Goal: Information Seeking & Learning: Find specific fact

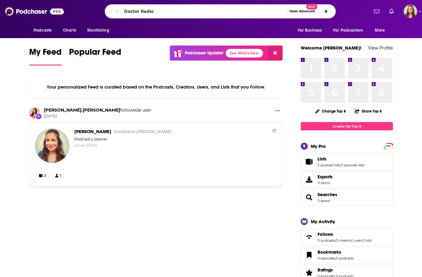
type input "Doctor Radio"
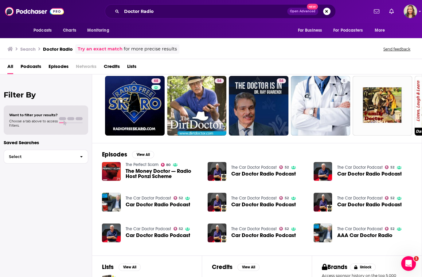
scroll to position [69, 0]
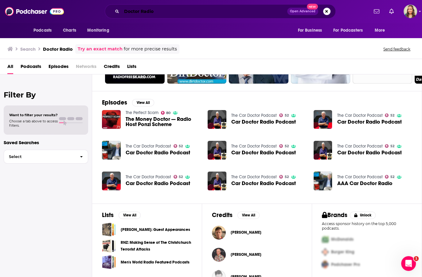
click at [169, 9] on input "Doctor Radio" at bounding box center [204, 11] width 165 height 10
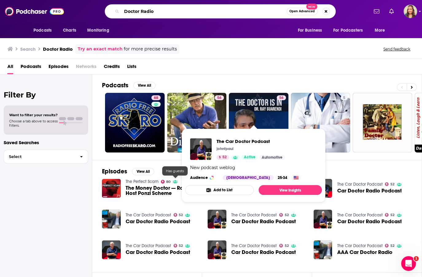
scroll to position [0, 0]
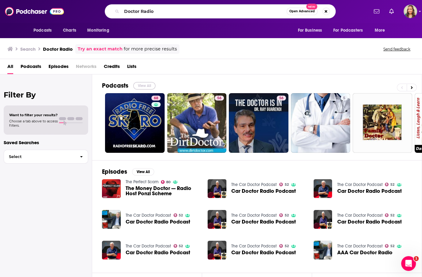
click at [141, 85] on button "View All" at bounding box center [144, 85] width 22 height 7
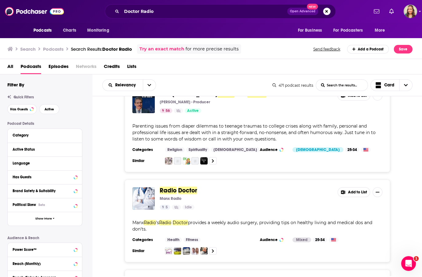
scroll to position [242, 0]
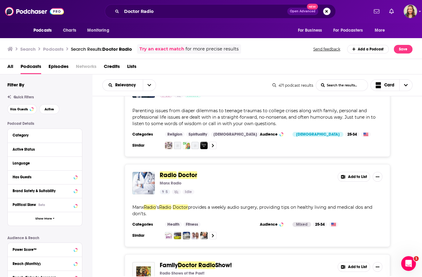
click at [225, 5] on div "Doctor Radio Open Advanced New" at bounding box center [220, 11] width 231 height 14
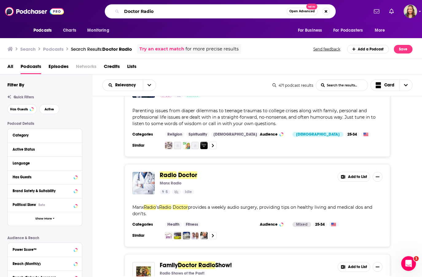
click at [225, 9] on input "Doctor Radio" at bounding box center [204, 11] width 165 height 10
drag, startPoint x: 225, startPoint y: 9, endPoint x: 121, endPoint y: 0, distance: 104.8
click at [122, 6] on input "Doctor Radio" at bounding box center [204, 11] width 165 height 10
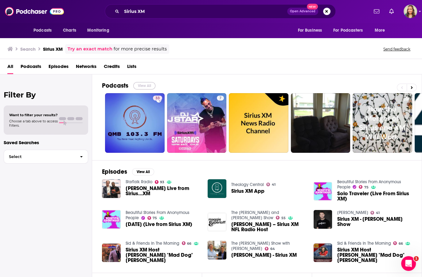
click at [140, 83] on button "View All" at bounding box center [144, 85] width 22 height 7
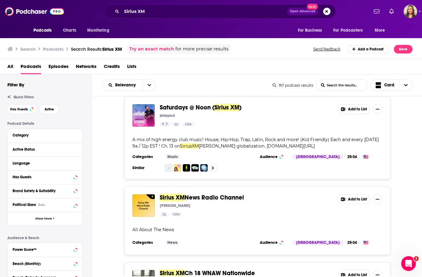
scroll to position [138, 0]
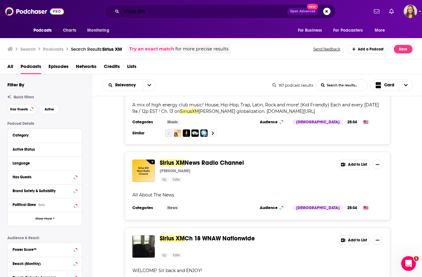
click at [155, 11] on input "Sirius XM" at bounding box center [204, 11] width 165 height 10
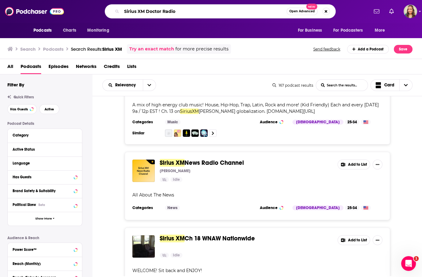
type input "Sirius XM Doctor Radio"
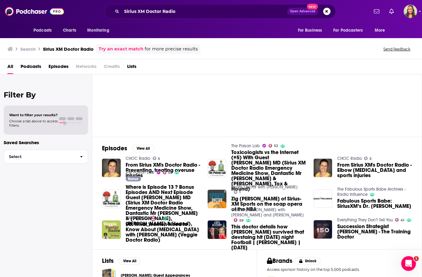
scroll to position [34, 0]
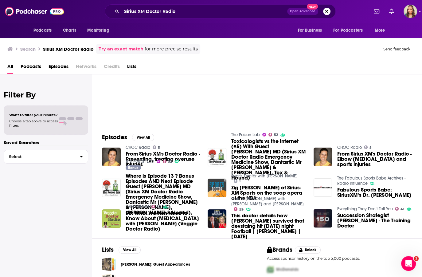
click at [206, 115] on div at bounding box center [262, 89] width 320 height 60
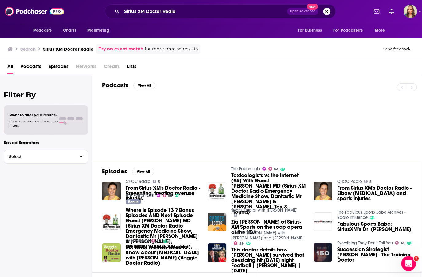
scroll to position [0, 0]
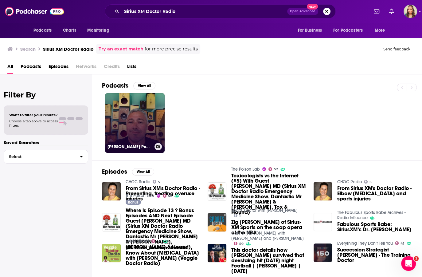
click at [141, 109] on link "[PERSON_NAME] Podcast" at bounding box center [135, 123] width 60 height 60
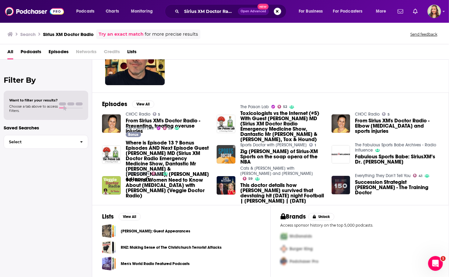
scroll to position [54, 0]
